Goal: Navigation & Orientation: Understand site structure

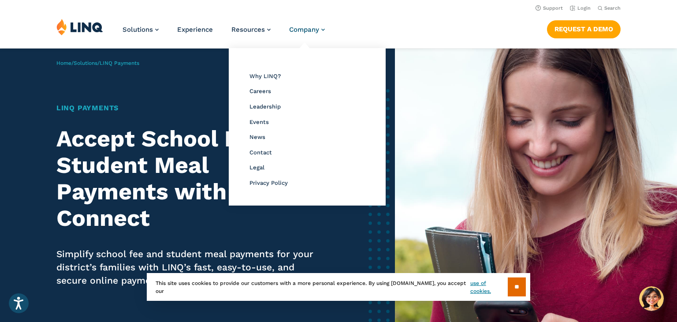
click at [317, 32] on span "Company" at bounding box center [304, 30] width 30 height 8
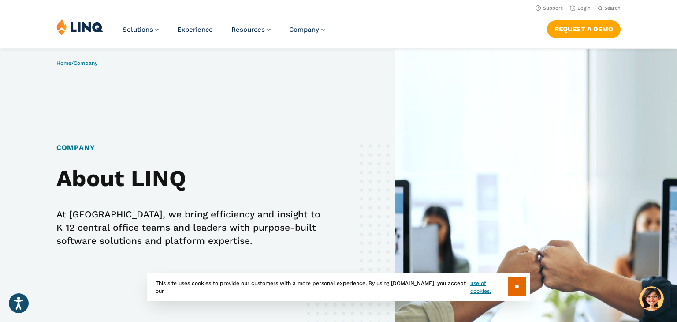
click at [467, 19] on div "Solutions Nutrition Overview NEW School Nutrition Suite School Nutrition State …" at bounding box center [338, 32] width 677 height 29
